Goal: Task Accomplishment & Management: Manage account settings

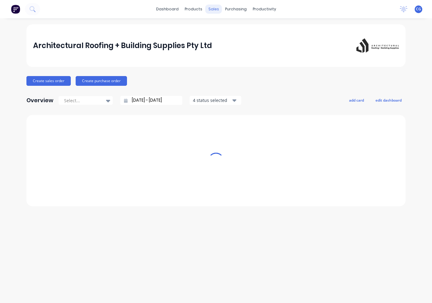
click at [211, 11] on div "sales" at bounding box center [213, 9] width 17 height 9
click at [211, 4] on div "dashboard products sales purchasing productivity dashboard products Product Cat…" at bounding box center [216, 9] width 432 height 18
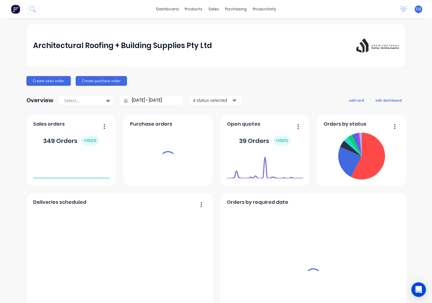
click at [210, 8] on div "sales" at bounding box center [213, 9] width 17 height 9
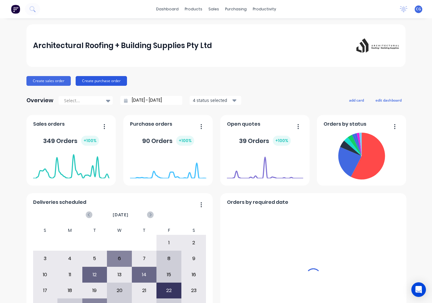
click at [210, 8] on div "sales" at bounding box center [213, 9] width 17 height 9
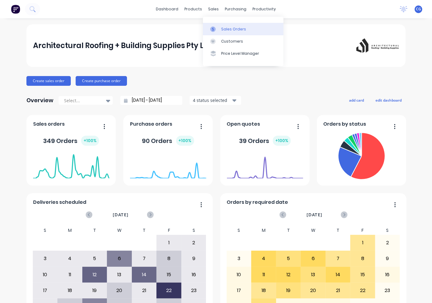
click at [218, 30] on div at bounding box center [214, 28] width 9 height 5
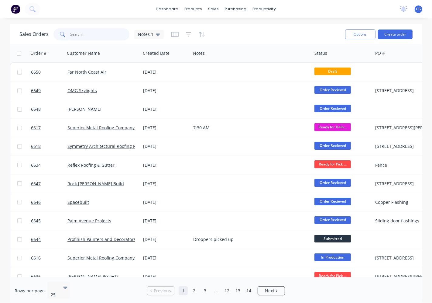
click at [76, 34] on input "text" at bounding box center [99, 34] width 59 height 12
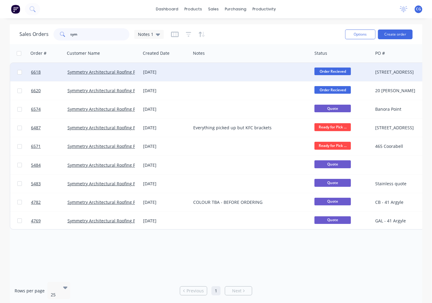
type input "sym"
click at [104, 78] on div "Symmetry Architectural Roofing Pty Ltd" at bounding box center [103, 72] width 76 height 18
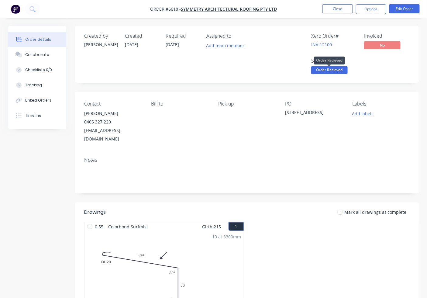
click at [334, 70] on span "Order Recieved" at bounding box center [329, 70] width 36 height 8
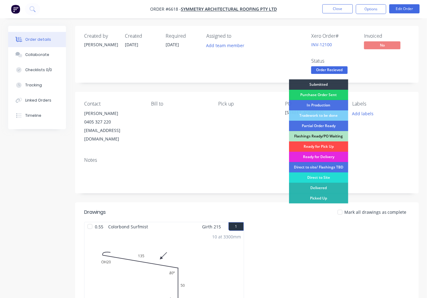
click at [326, 146] on div "Ready for Pick Up" at bounding box center [318, 146] width 59 height 10
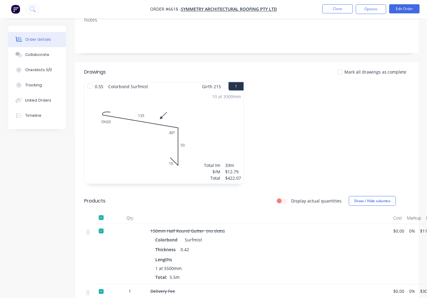
drag, startPoint x: 341, startPoint y: 65, endPoint x: 347, endPoint y: 67, distance: 5.6
click at [341, 66] on div at bounding box center [340, 72] width 12 height 12
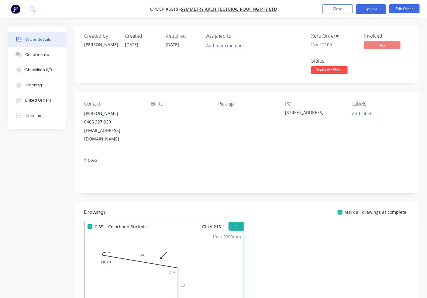
click at [367, 7] on button "Options" at bounding box center [371, 9] width 30 height 10
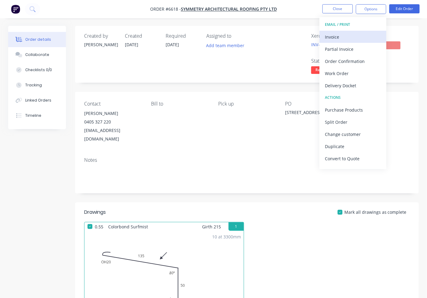
click at [355, 35] on div "Invoice" at bounding box center [353, 37] width 56 height 9
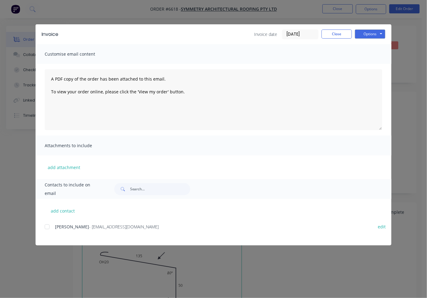
click at [47, 226] on div at bounding box center [47, 227] width 12 height 12
click at [372, 37] on button "Options" at bounding box center [370, 33] width 30 height 9
click at [371, 64] on button "Email" at bounding box center [374, 65] width 39 height 10
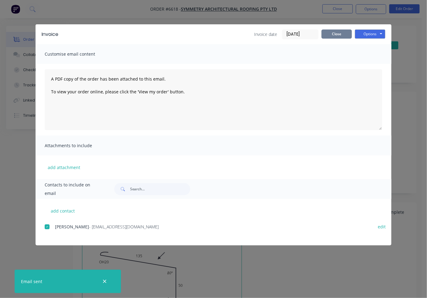
click at [335, 29] on button "Close" at bounding box center [336, 33] width 30 height 9
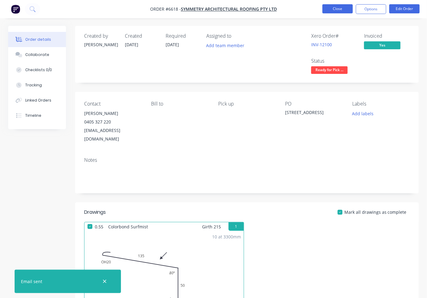
click at [332, 9] on button "Close" at bounding box center [337, 8] width 30 height 9
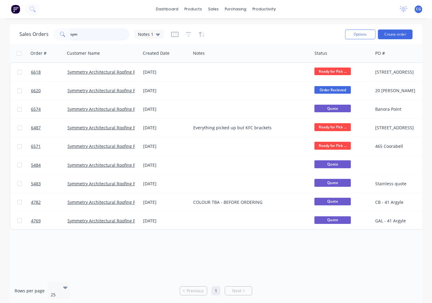
click at [82, 32] on input "sym" at bounding box center [99, 34] width 59 height 12
type input "s"
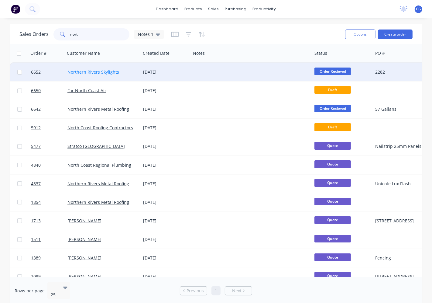
type input "nort"
click at [102, 69] on link "Northern Rivers Skylights" at bounding box center [93, 72] width 52 height 6
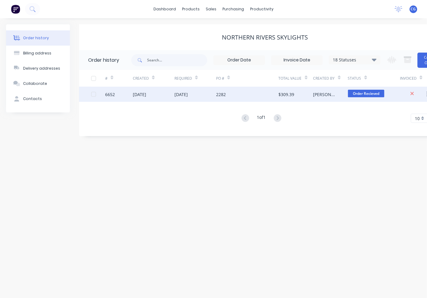
click at [146, 94] on div "[DATE]" at bounding box center [139, 94] width 13 height 6
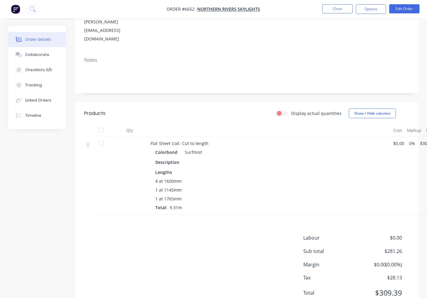
scroll to position [112, 0]
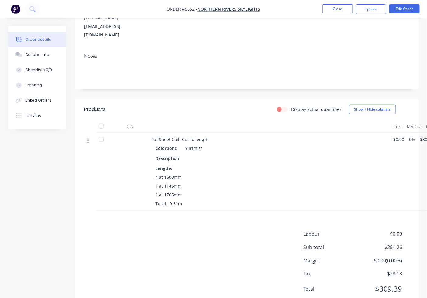
click at [102, 120] on div at bounding box center [101, 126] width 12 height 12
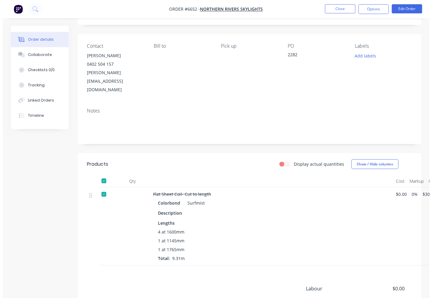
scroll to position [0, 0]
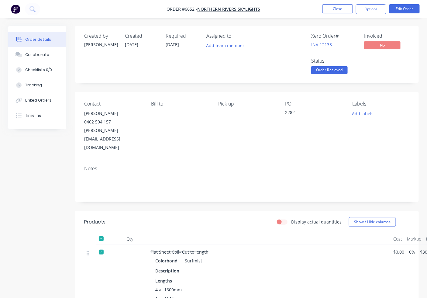
click at [336, 67] on span "Order Recieved" at bounding box center [329, 70] width 36 height 8
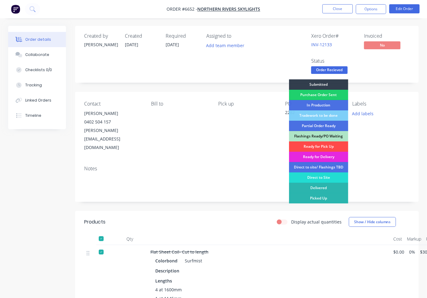
click at [316, 145] on div "Ready for Pick Up" at bounding box center [318, 146] width 59 height 10
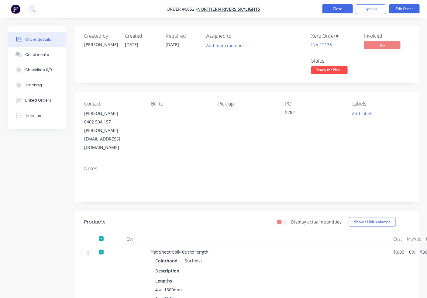
click at [344, 9] on button "Close" at bounding box center [337, 8] width 30 height 9
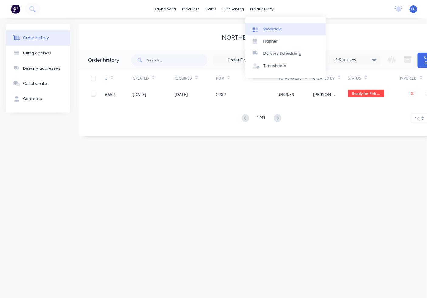
click at [260, 24] on link "Workflow" at bounding box center [285, 29] width 80 height 12
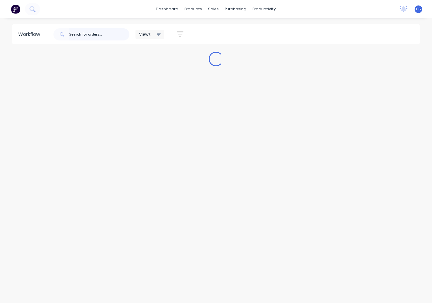
click at [100, 35] on input "text" at bounding box center [99, 34] width 60 height 12
type input "6653"
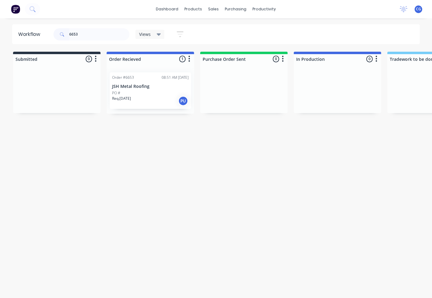
click at [129, 91] on div "PO #" at bounding box center [150, 92] width 77 height 5
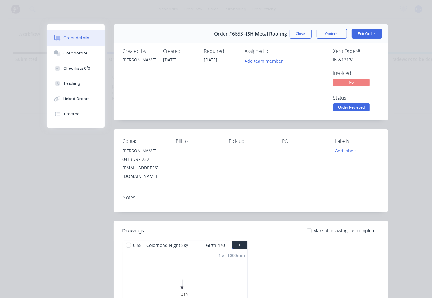
click at [308, 224] on div at bounding box center [309, 230] width 12 height 12
click at [339, 108] on span "Order Recieved" at bounding box center [351, 107] width 36 height 8
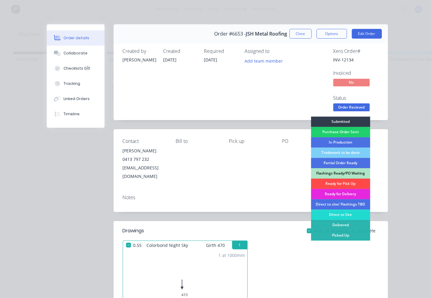
click at [328, 181] on div "Ready for Pick Up" at bounding box center [340, 183] width 59 height 10
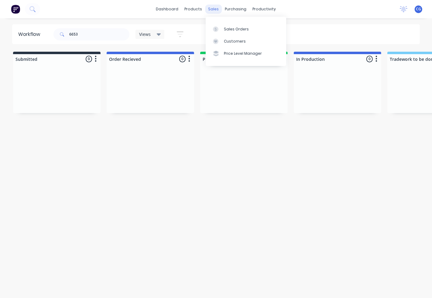
click at [220, 10] on div "sales" at bounding box center [213, 9] width 17 height 9
click at [220, 28] on div at bounding box center [217, 28] width 9 height 5
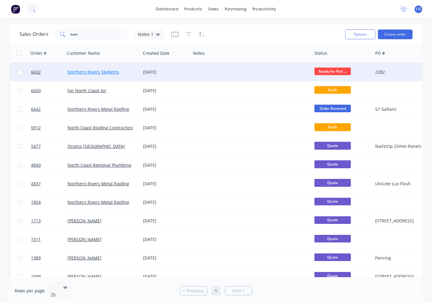
click at [109, 74] on link "Northern Rivers Skylights" at bounding box center [93, 72] width 52 height 6
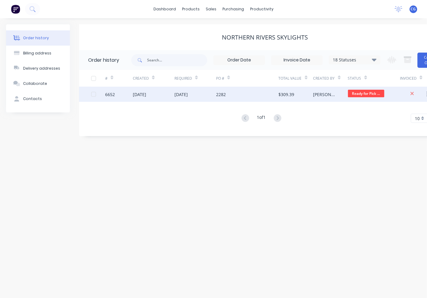
click at [307, 98] on div "$309.39" at bounding box center [296, 94] width 35 height 15
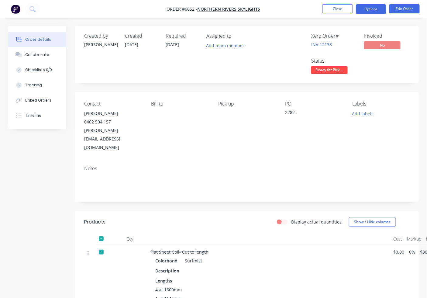
click at [377, 11] on button "Options" at bounding box center [371, 9] width 30 height 10
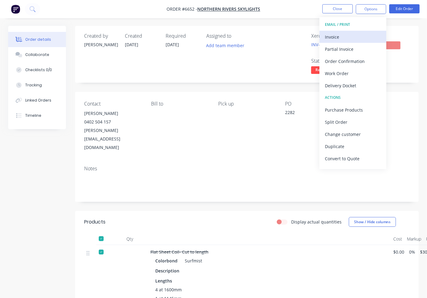
drag, startPoint x: 363, startPoint y: 31, endPoint x: 365, endPoint y: 40, distance: 9.4
click at [364, 38] on div "EMAIL / PRINT Invoice Partial Invoice Order Confirmation Work Order Delivery Do…" at bounding box center [352, 93] width 67 height 152
click at [342, 36] on div "Invoice" at bounding box center [353, 37] width 56 height 9
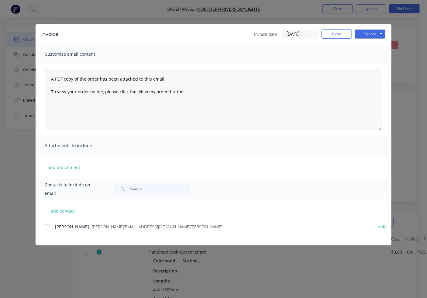
drag, startPoint x: 44, startPoint y: 226, endPoint x: 213, endPoint y: 191, distance: 173.0
click at [51, 226] on div "add contact [PERSON_NAME] - [PERSON_NAME][EMAIL_ADDRESS][DOMAIN_NAME] edit" at bounding box center [214, 222] width 356 height 46
click at [50, 227] on div at bounding box center [47, 227] width 12 height 12
click at [363, 34] on button "Options" at bounding box center [370, 33] width 30 height 9
click at [370, 64] on button "Email" at bounding box center [374, 65] width 39 height 10
